Goal: Task Accomplishment & Management: Complete application form

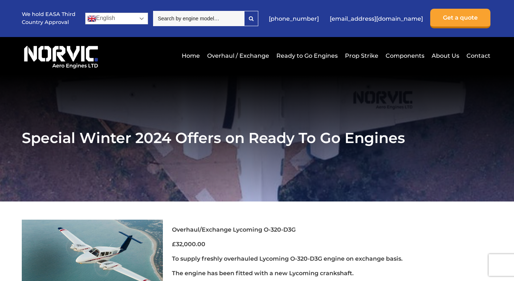
click at [143, 18] on link "English" at bounding box center [116, 19] width 63 height 12
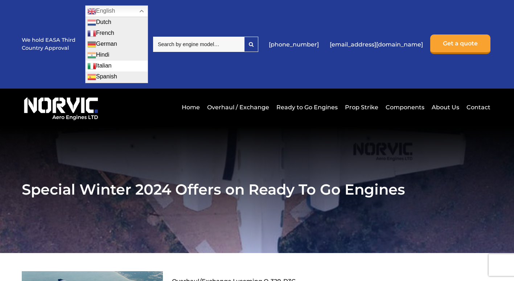
click at [122, 67] on link "Italian" at bounding box center [117, 66] width 62 height 11
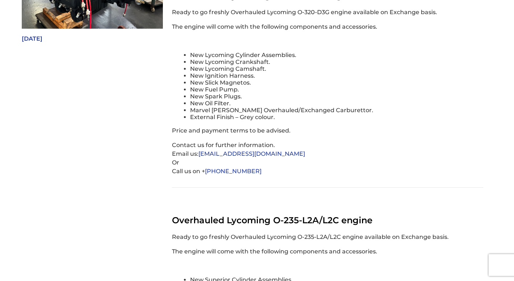
scroll to position [218, 0]
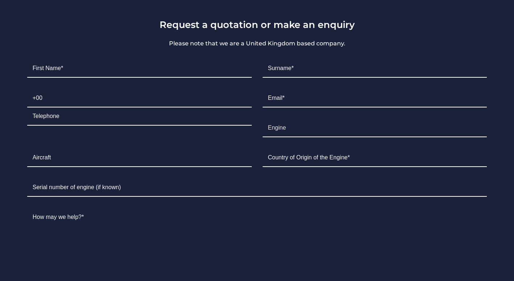
scroll to position [1269, 0]
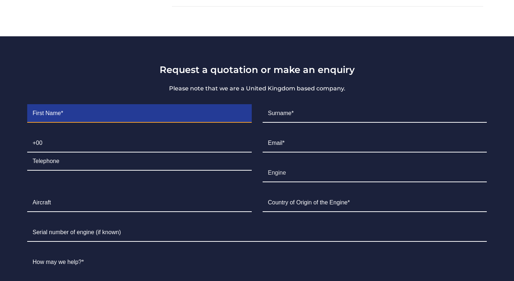
click at [89, 121] on input "Contact form" at bounding box center [139, 113] width 225 height 18
type input "[PERSON_NAME]"
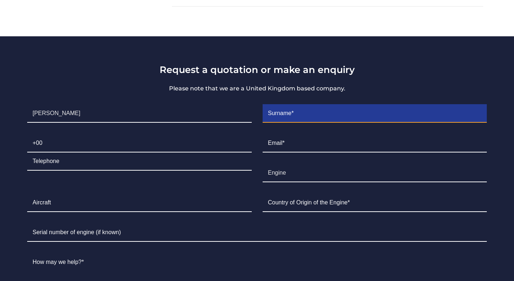
type input "Dottori"
type input "340"
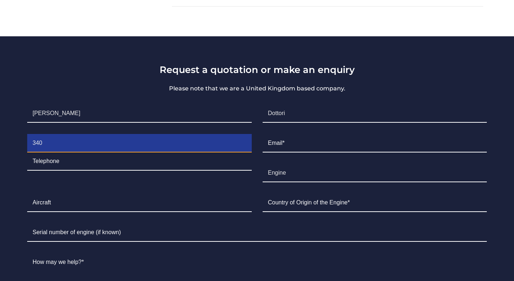
type input "0607147"
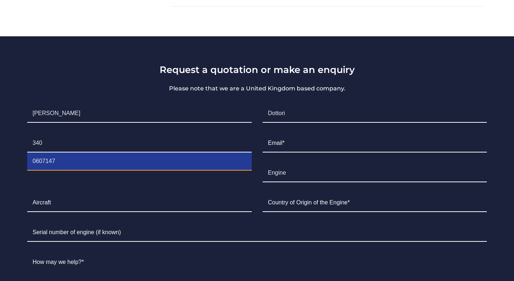
type input "[PERSON_NAME][EMAIL_ADDRESS][DOMAIN_NAME]"
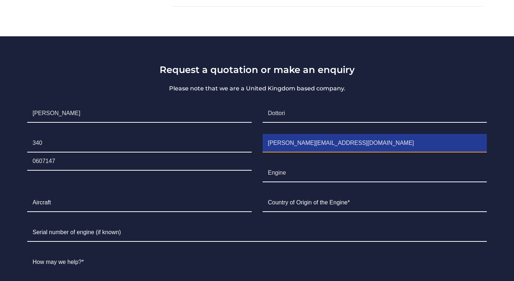
type input "[GEOGRAPHIC_DATA]"
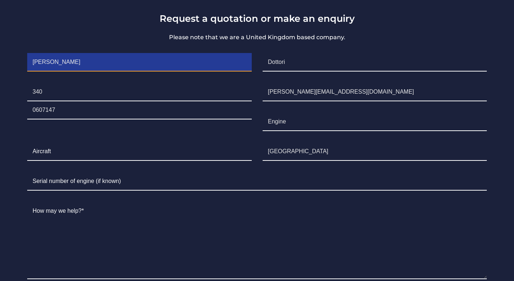
scroll to position [1342, 0]
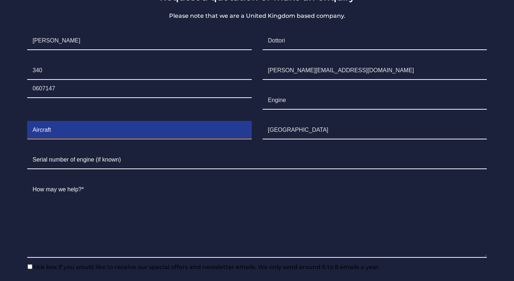
click at [65, 135] on input "Contact form" at bounding box center [139, 130] width 225 height 18
type input "Piper"
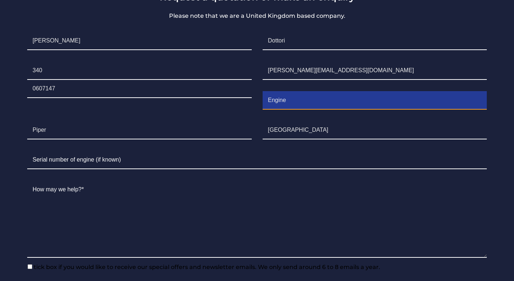
click at [297, 109] on input "Engine" at bounding box center [375, 100] width 225 height 18
click at [286, 102] on input "Engineo-320-d3g" at bounding box center [375, 100] width 225 height 18
click at [291, 104] on input "Engine o-320-d3g" at bounding box center [375, 100] width 225 height 18
type input "Engine O-320-d3g"
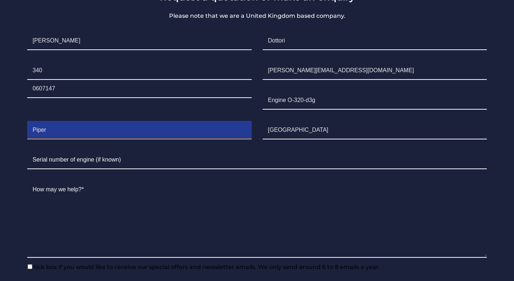
click at [52, 134] on input "Piper" at bounding box center [139, 130] width 225 height 18
type input "Piper PA-28 Cadet"
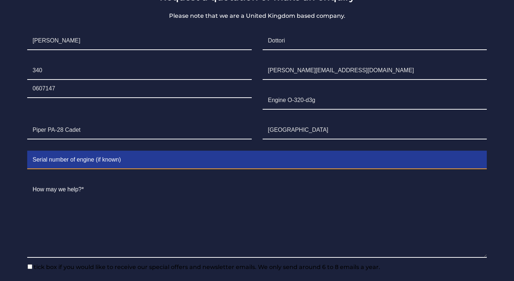
click at [130, 166] on input "Contact form" at bounding box center [257, 160] width 460 height 18
type input "L-9143-39A"
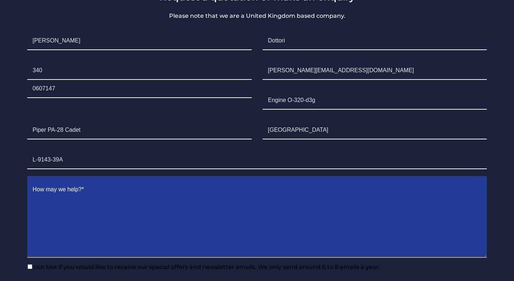
click at [40, 198] on textarea "Contact form" at bounding box center [257, 219] width 460 height 77
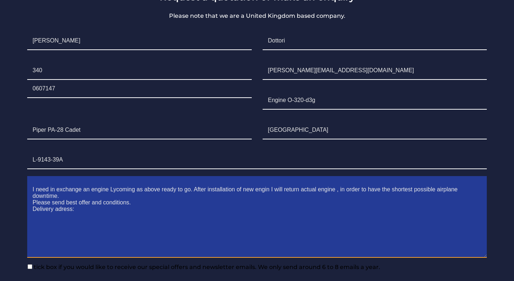
click at [59, 214] on textarea "I need in exchange an engine Lycoming as above ready to go. After installation …" at bounding box center [257, 219] width 460 height 77
click at [83, 215] on textarea "I need in exchange an engine Lycoming as above ready to go. After installation …" at bounding box center [257, 219] width 460 height 77
click at [76, 221] on textarea "I need in exchange an engine Lycoming as above ready to go. After installation …" at bounding box center [257, 219] width 460 height 77
click at [73, 218] on textarea "I need in exchange an engine Lycoming as above ready to go. After installation …" at bounding box center [257, 219] width 460 height 77
click at [81, 228] on textarea "I need in exchange an engine Lycoming as above ready to go. After installation …" at bounding box center [257, 219] width 460 height 77
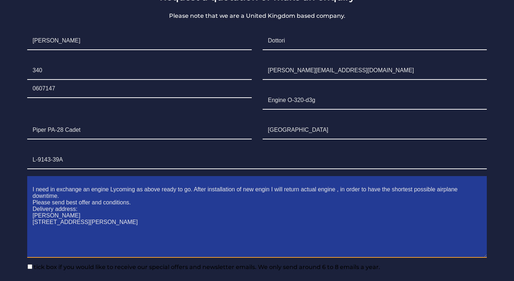
click at [54, 214] on textarea "I need in exchange an engine Lycoming as above ready to go. After installation …" at bounding box center [257, 219] width 460 height 77
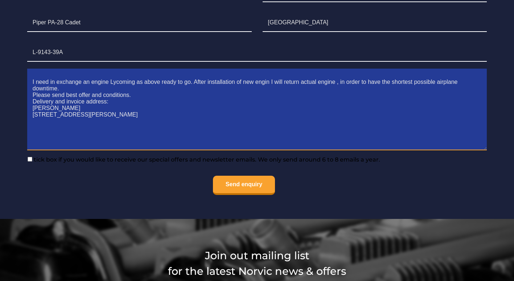
scroll to position [1451, 0]
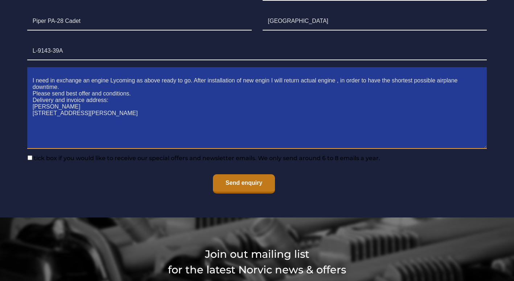
type textarea "I need in exchange an engine Lycoming as above ready to go. After installation …"
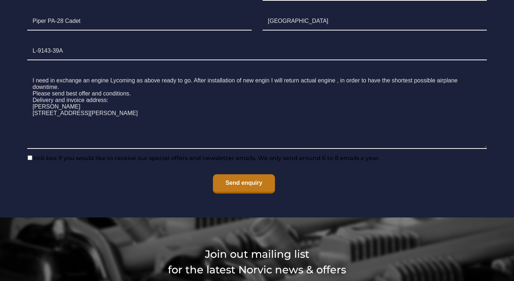
click at [231, 185] on input "Send enquiry" at bounding box center [244, 183] width 62 height 19
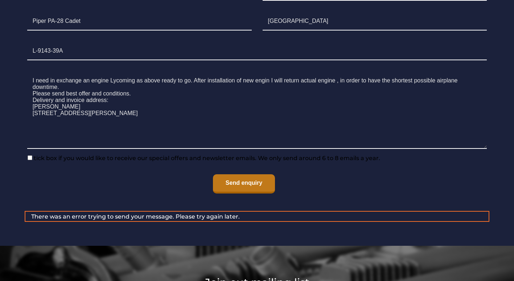
click at [251, 184] on input "Send enquiry" at bounding box center [244, 183] width 62 height 19
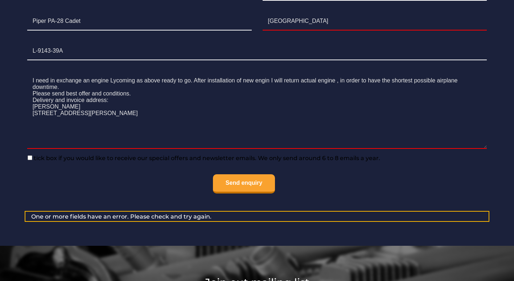
click at [28, 160] on input"] "tick box if you would like to receive our special offers and newsletter emails.…" at bounding box center [30, 157] width 5 height 5
checkbox input"] "true"
click at [244, 186] on input "Send enquiry" at bounding box center [244, 183] width 62 height 19
click at [254, 184] on input "Send enquiry" at bounding box center [244, 183] width 62 height 19
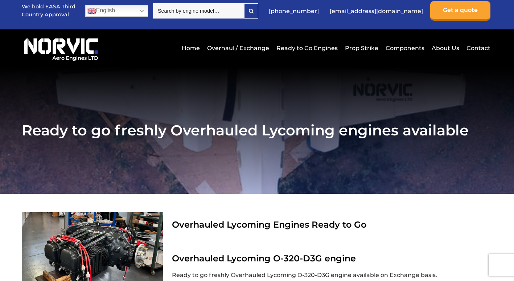
scroll to position [0, 0]
